Goal: Transaction & Acquisition: Book appointment/travel/reservation

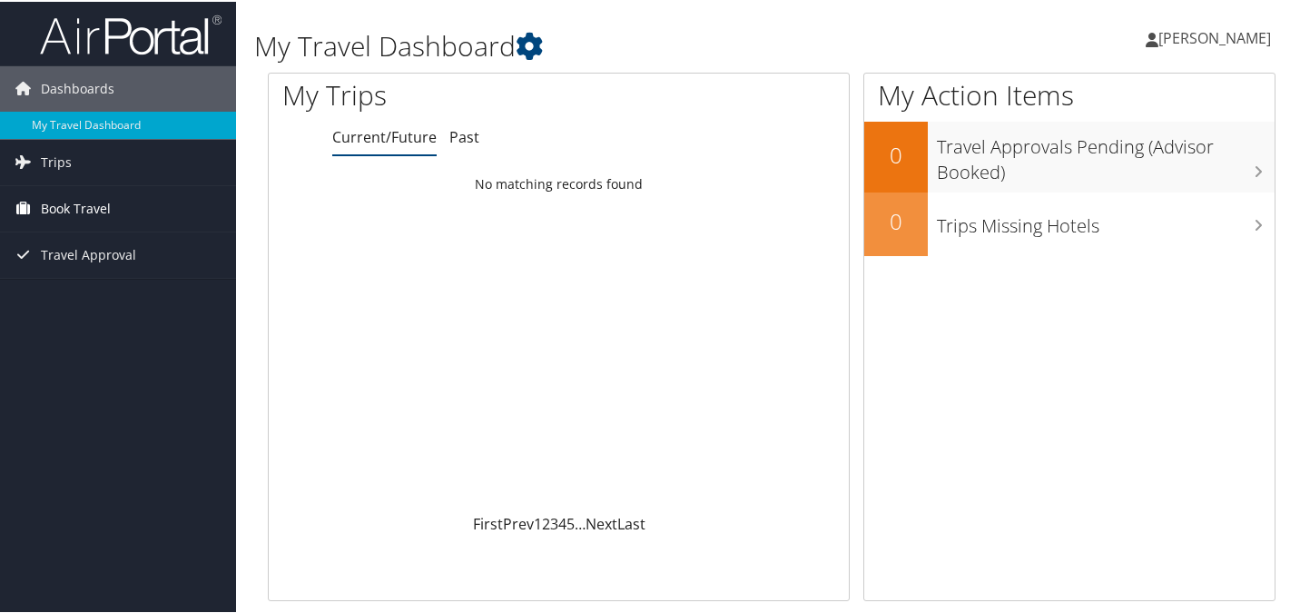
click at [85, 197] on span "Book Travel" at bounding box center [76, 206] width 70 height 45
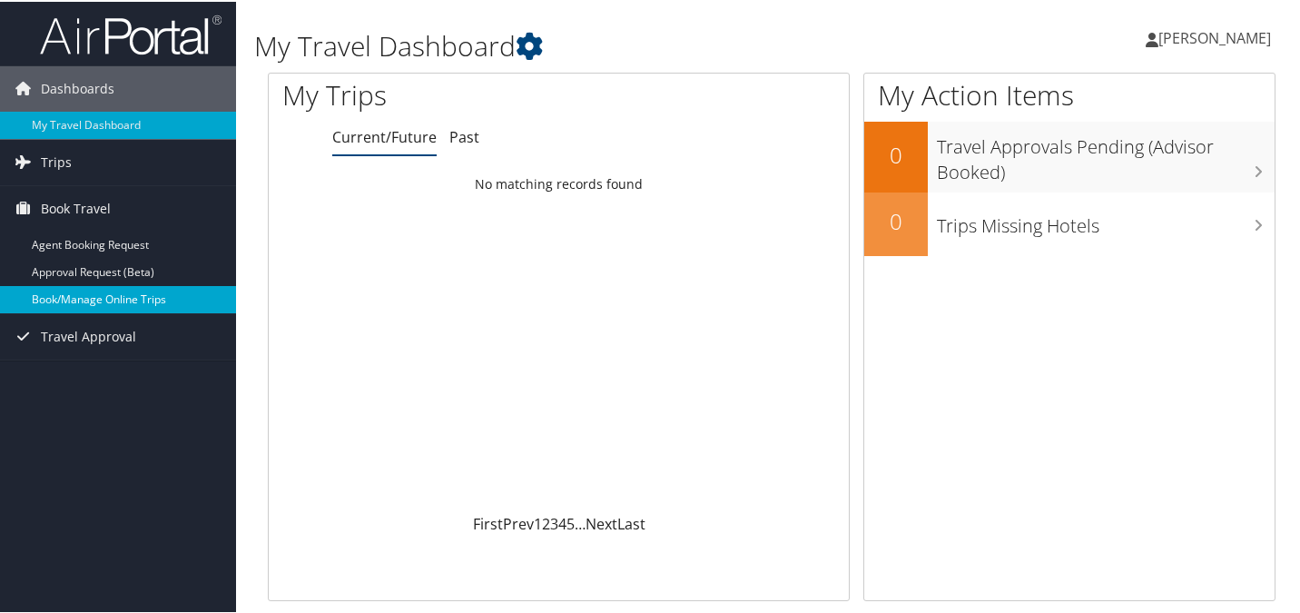
click at [86, 292] on link "Book/Manage Online Trips" at bounding box center [118, 297] width 236 height 27
click at [89, 295] on link "Book/Manage Online Trips" at bounding box center [118, 297] width 236 height 27
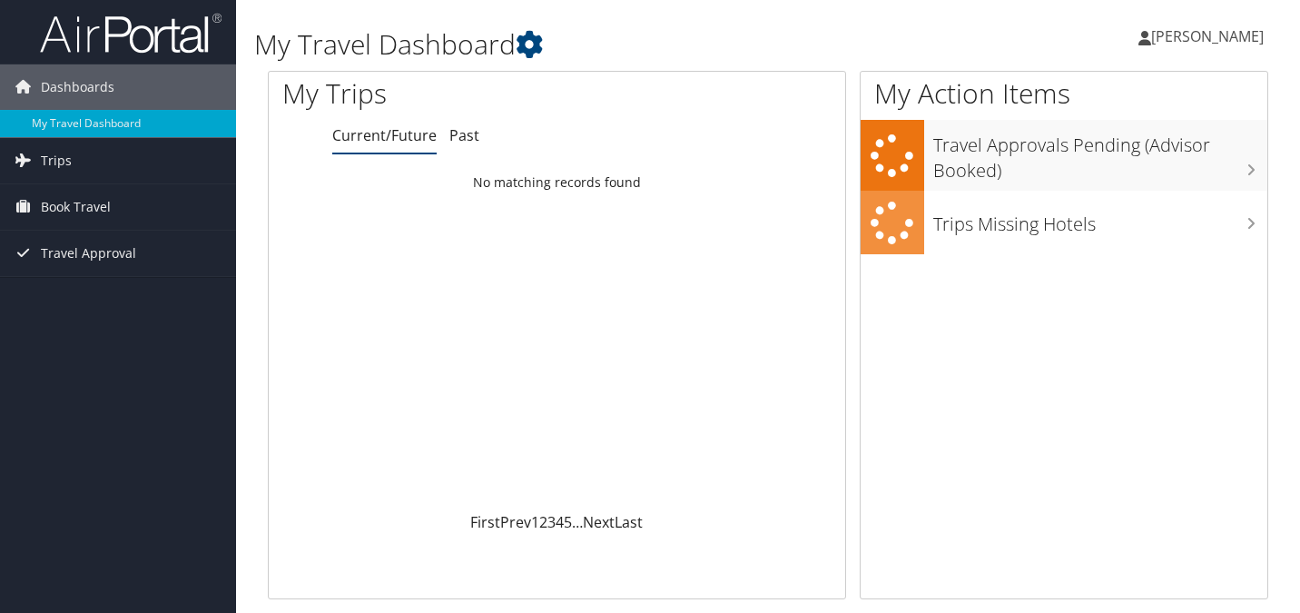
scroll to position [65, 0]
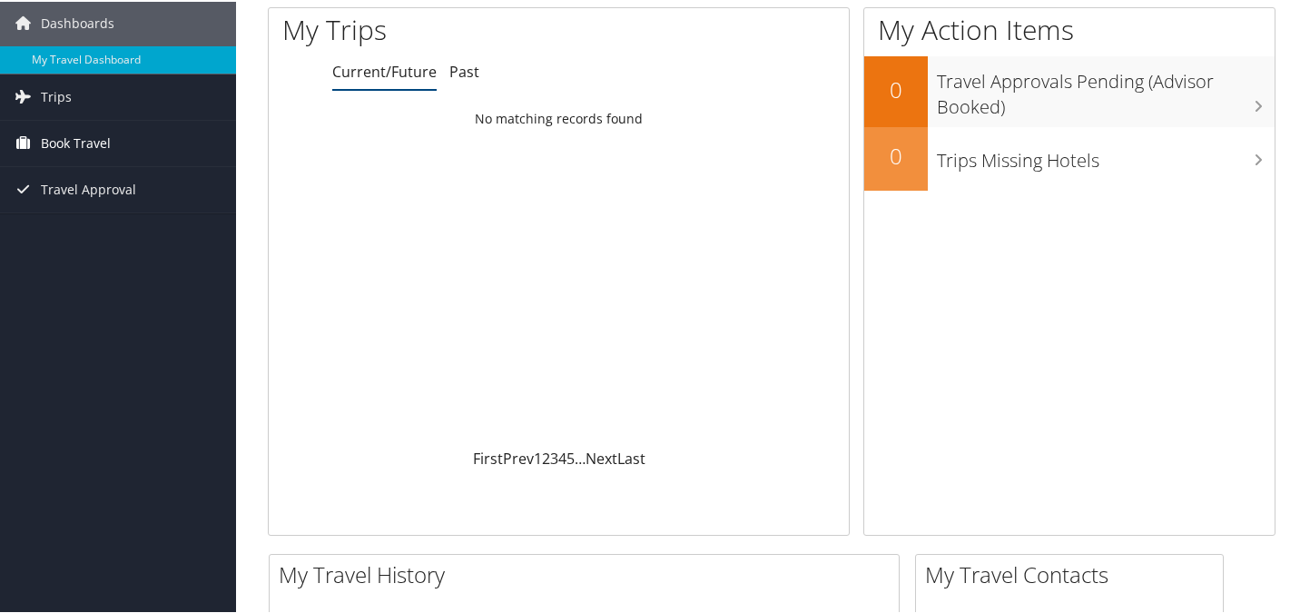
click at [142, 135] on link "Book Travel" at bounding box center [118, 141] width 236 height 45
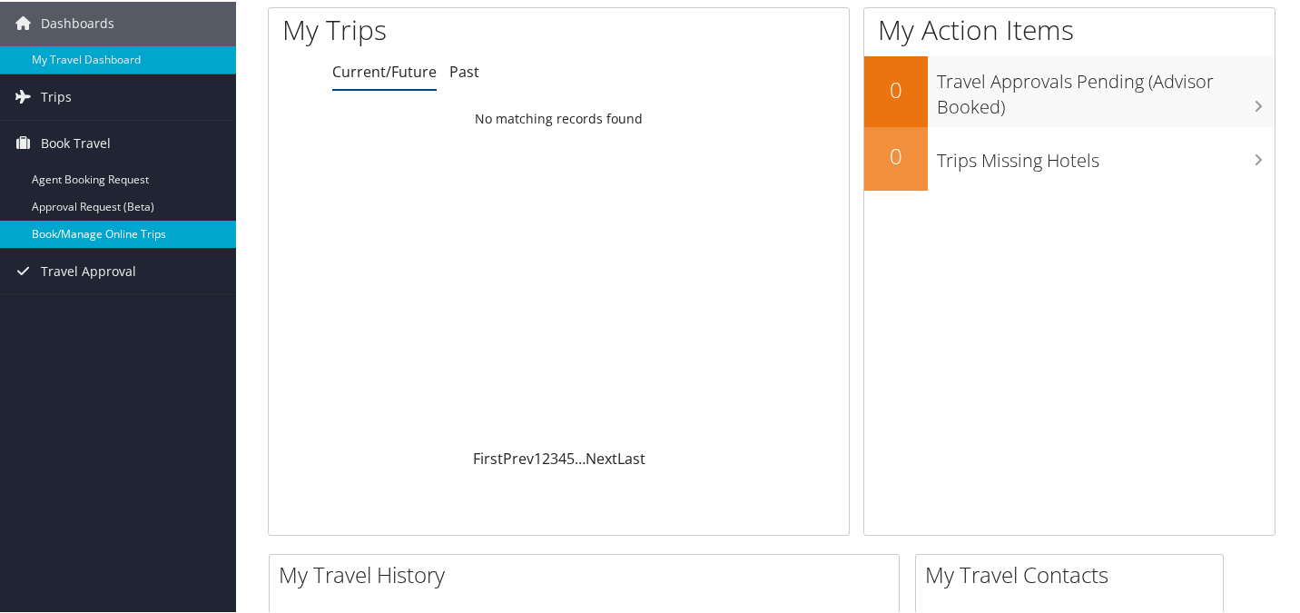
click at [71, 235] on link "Book/Manage Online Trips" at bounding box center [118, 232] width 236 height 27
